Goal: Navigation & Orientation: Find specific page/section

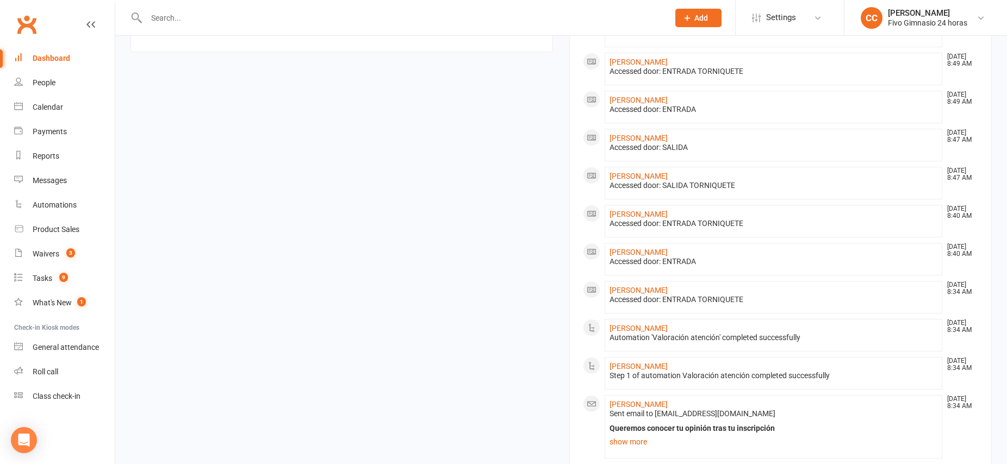
scroll to position [609, 0]
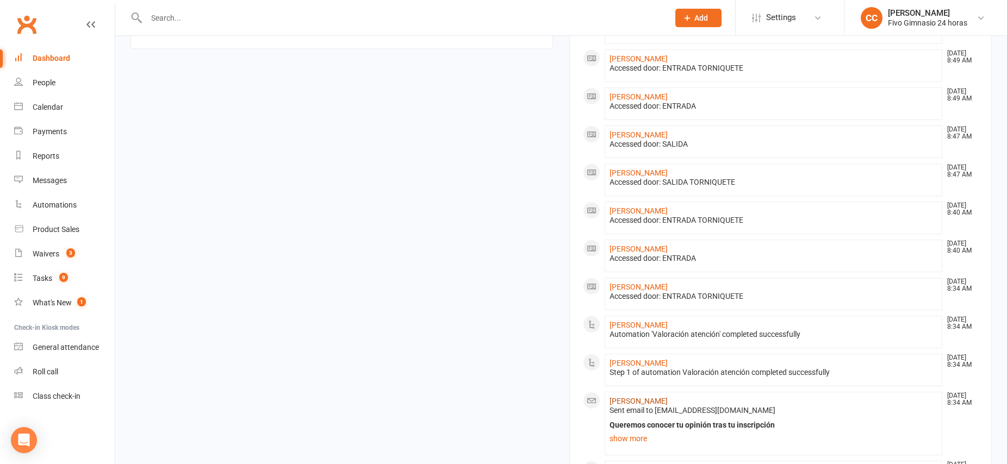
click at [668, 400] on link "[PERSON_NAME]" at bounding box center [638, 401] width 58 height 9
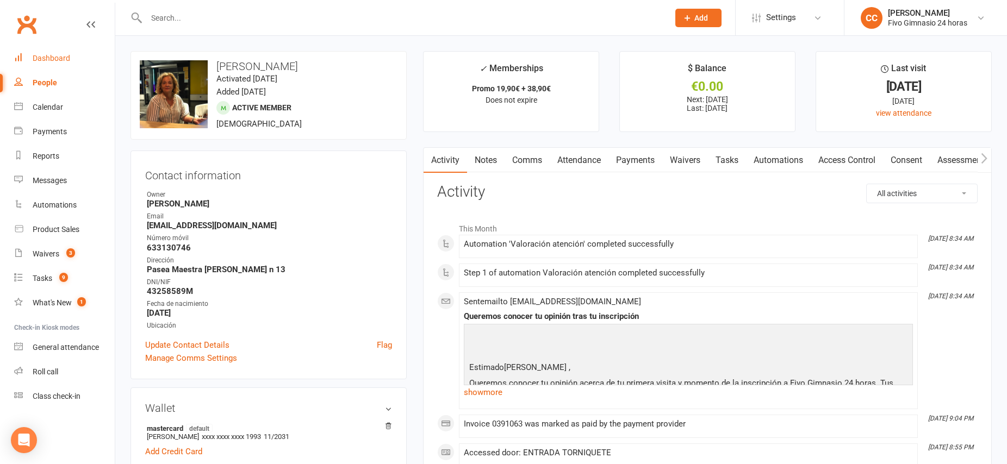
click at [58, 59] on div "Dashboard" at bounding box center [52, 58] width 38 height 9
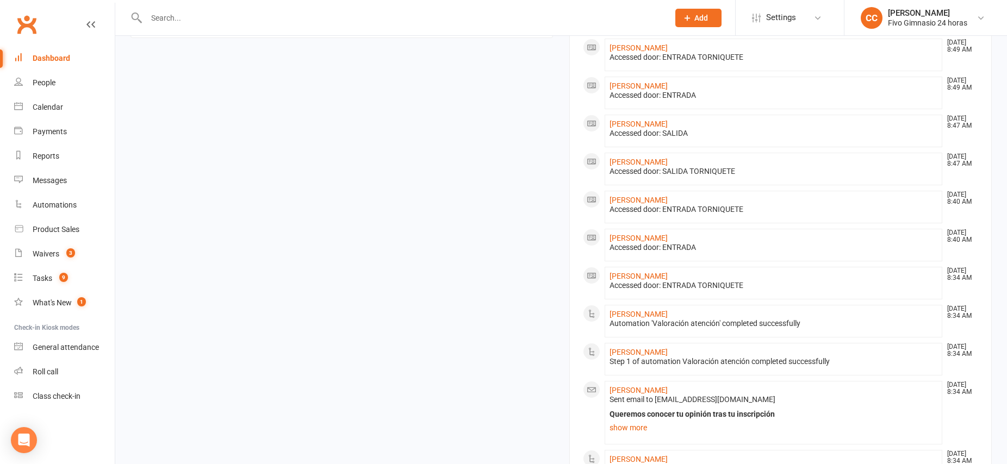
scroll to position [622, 0]
click at [627, 309] on link "[PERSON_NAME]" at bounding box center [638, 312] width 58 height 9
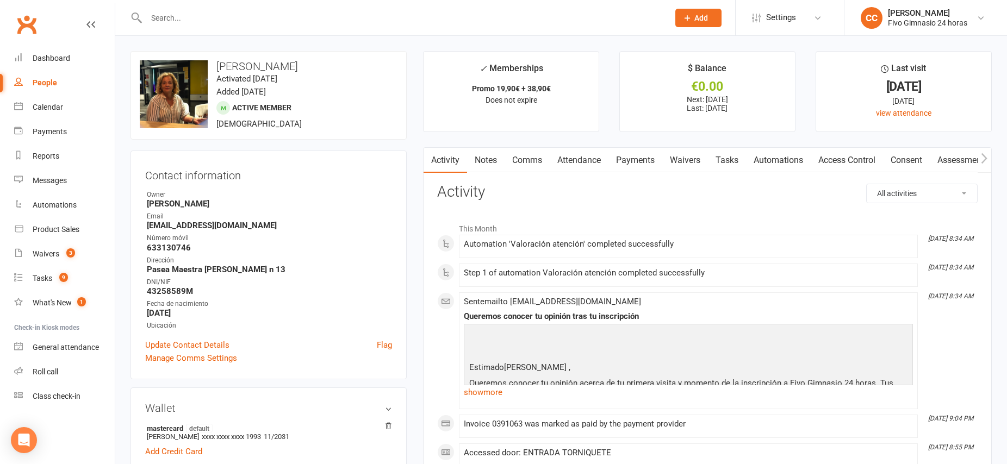
click at [634, 157] on link "Payments" at bounding box center [635, 160] width 54 height 25
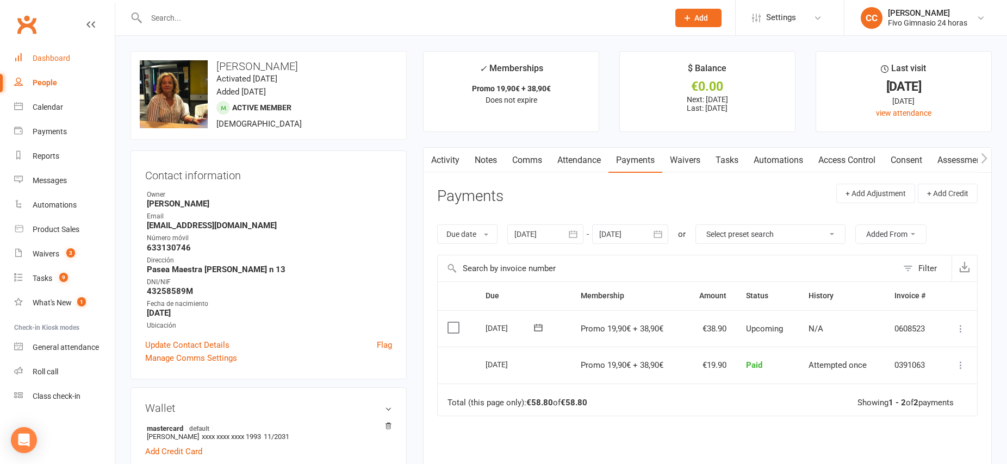
click at [61, 59] on div "Dashboard" at bounding box center [52, 58] width 38 height 9
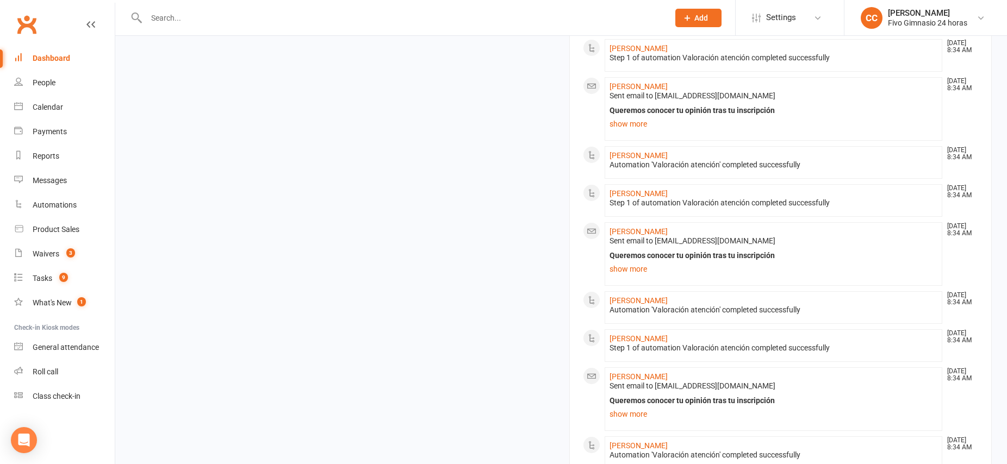
scroll to position [1015, 0]
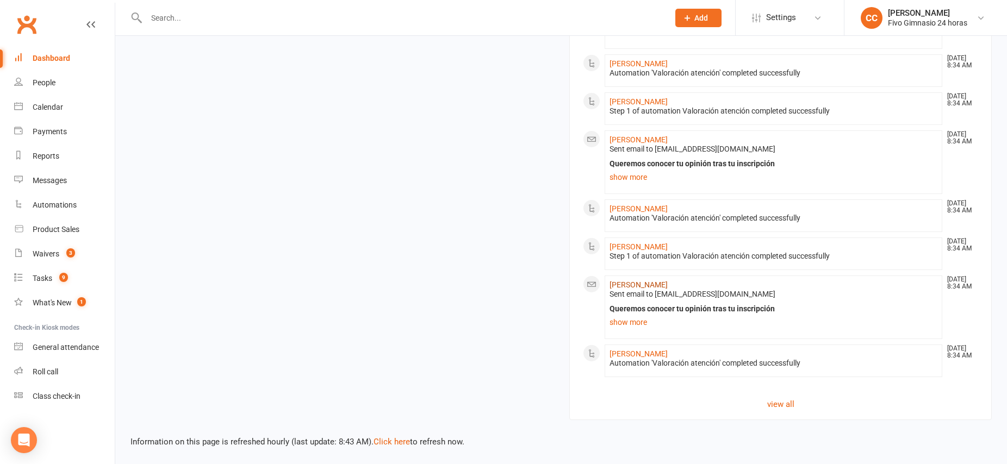
click at [668, 283] on link "[PERSON_NAME]" at bounding box center [638, 284] width 58 height 9
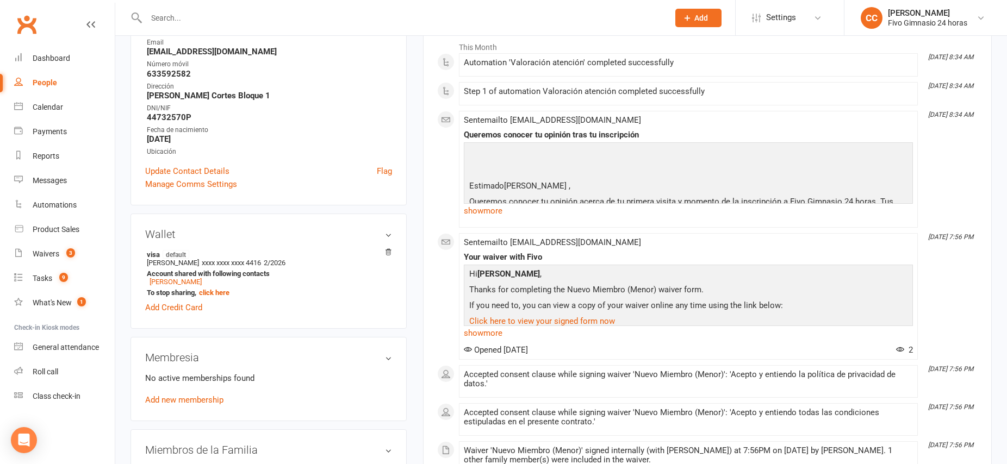
scroll to position [179, 0]
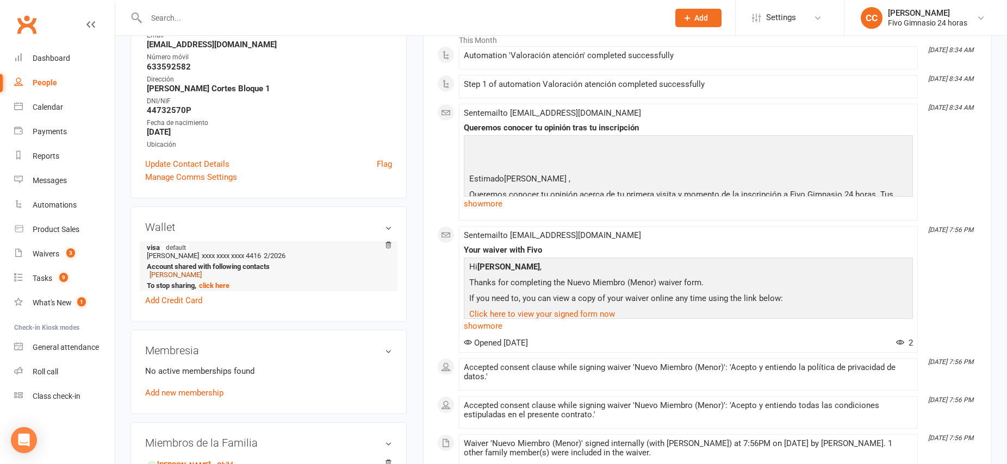
click at [202, 274] on link "[PERSON_NAME]" at bounding box center [175, 275] width 52 height 8
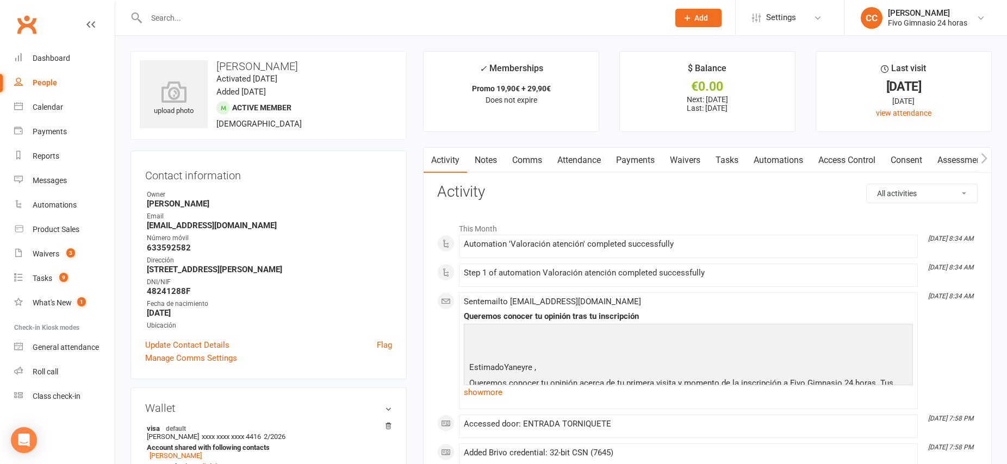
click at [644, 163] on link "Payments" at bounding box center [635, 160] width 54 height 25
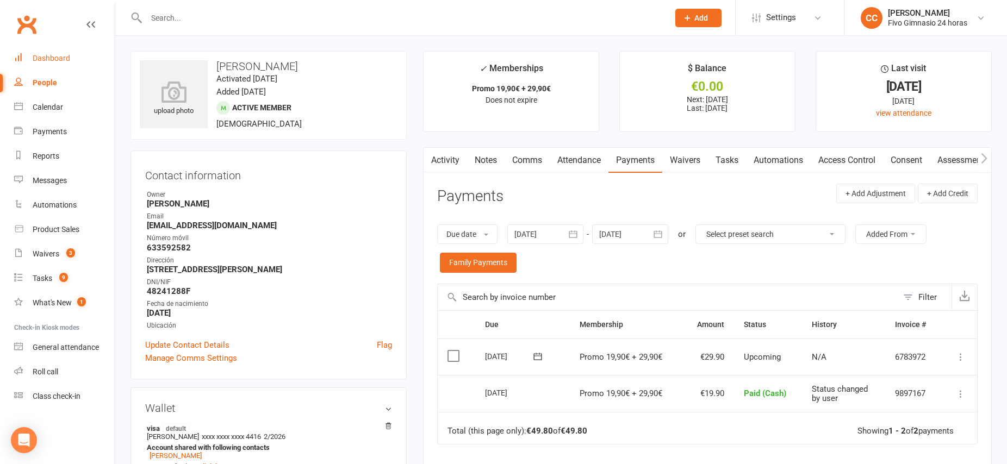
click at [70, 60] on link "Dashboard" at bounding box center [64, 58] width 101 height 24
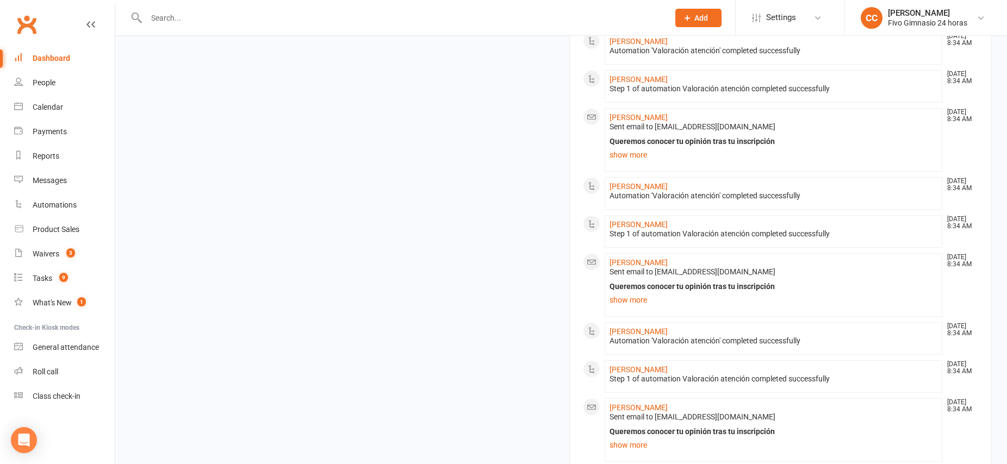
scroll to position [933, 0]
click at [618, 406] on link "[PERSON_NAME]" at bounding box center [638, 405] width 58 height 9
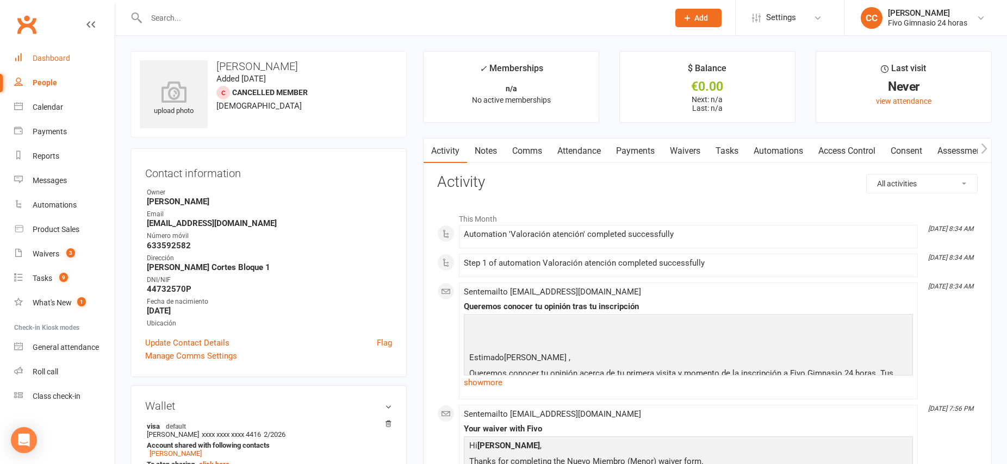
click at [52, 58] on div "Dashboard" at bounding box center [52, 58] width 38 height 9
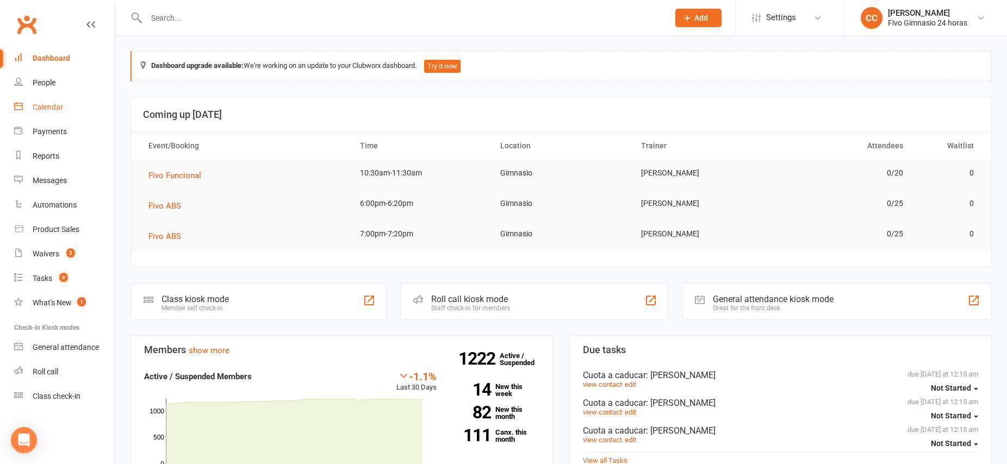
click at [53, 107] on div "Calendar" at bounding box center [48, 107] width 30 height 9
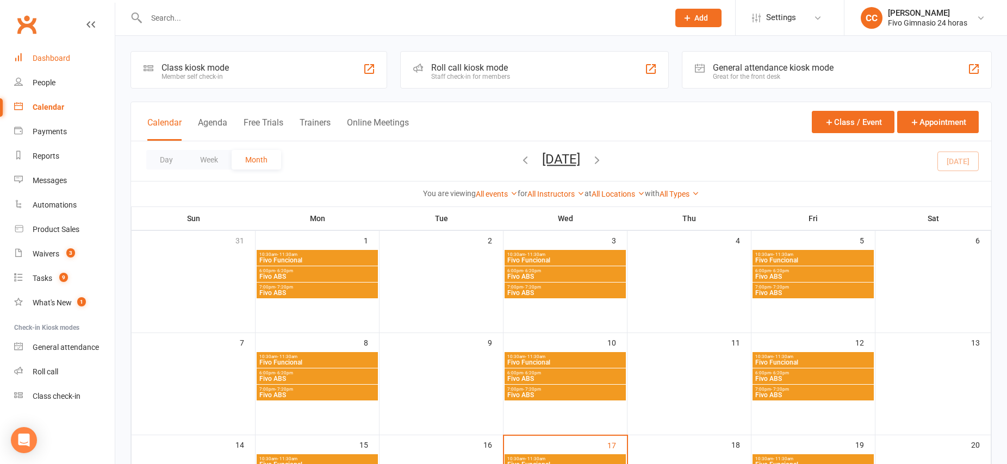
click at [49, 63] on link "Dashboard" at bounding box center [64, 58] width 101 height 24
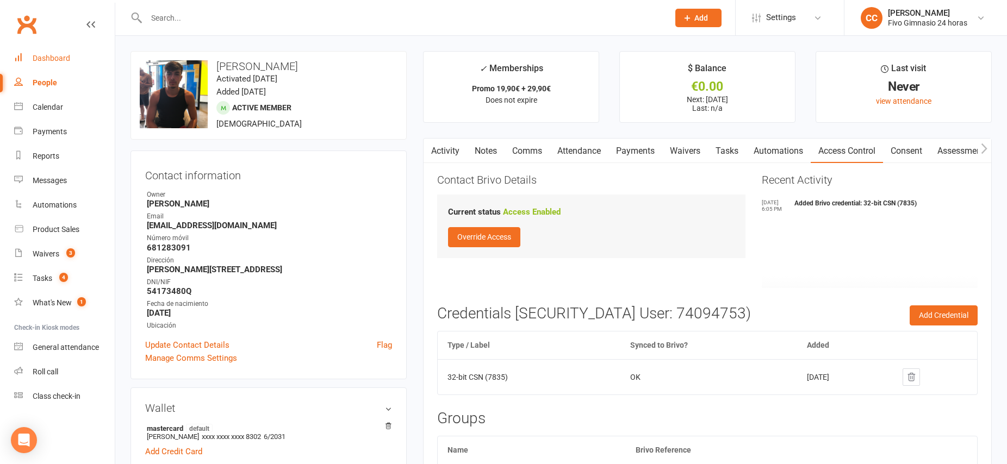
click at [52, 63] on link "Dashboard" at bounding box center [64, 58] width 101 height 24
